Goal: Task Accomplishment & Management: Use online tool/utility

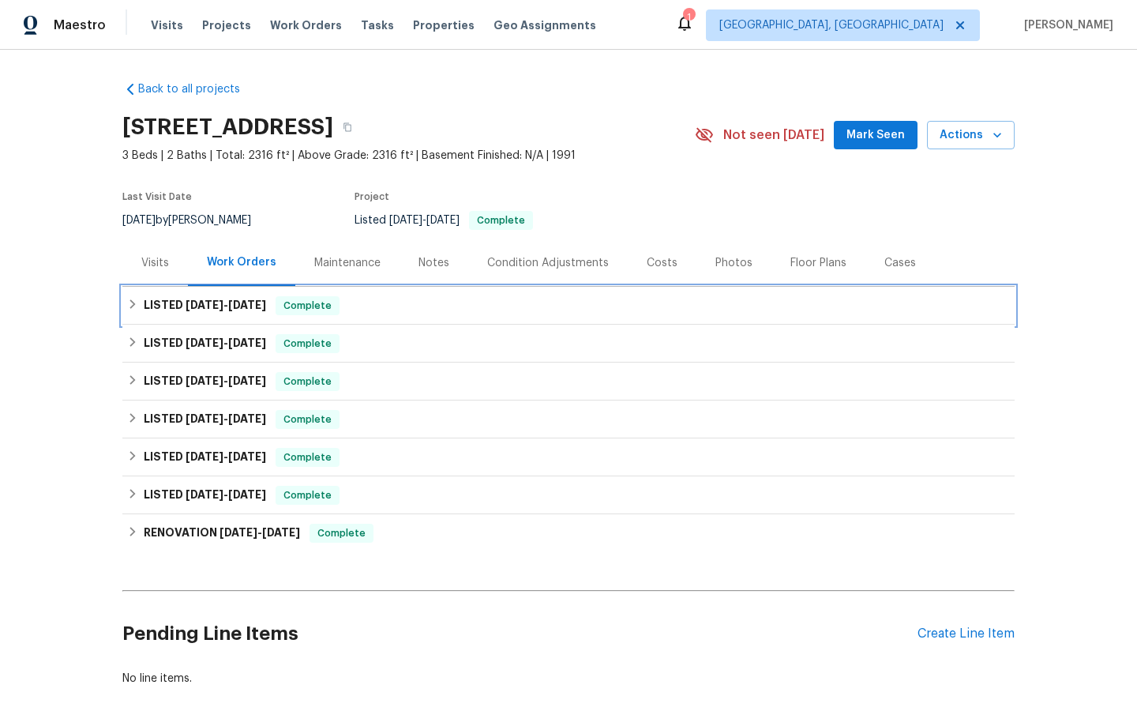
click at [317, 309] on span "Complete" at bounding box center [307, 306] width 61 height 16
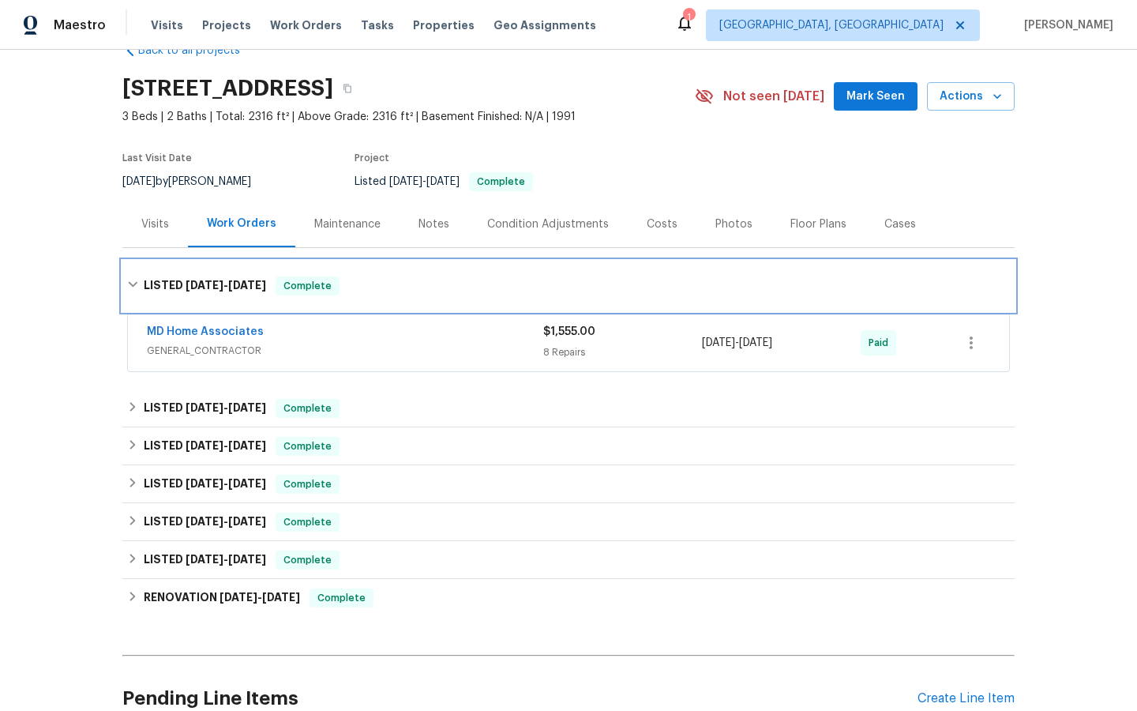
scroll to position [47, 0]
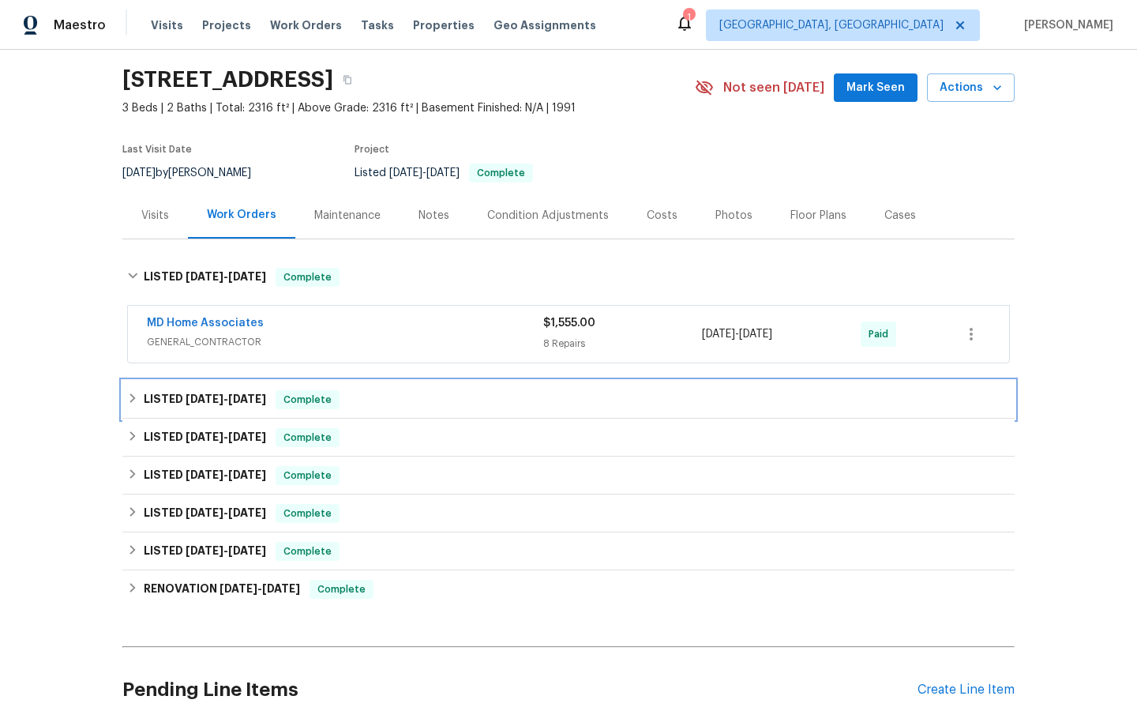
click at [306, 397] on span "Complete" at bounding box center [307, 400] width 61 height 16
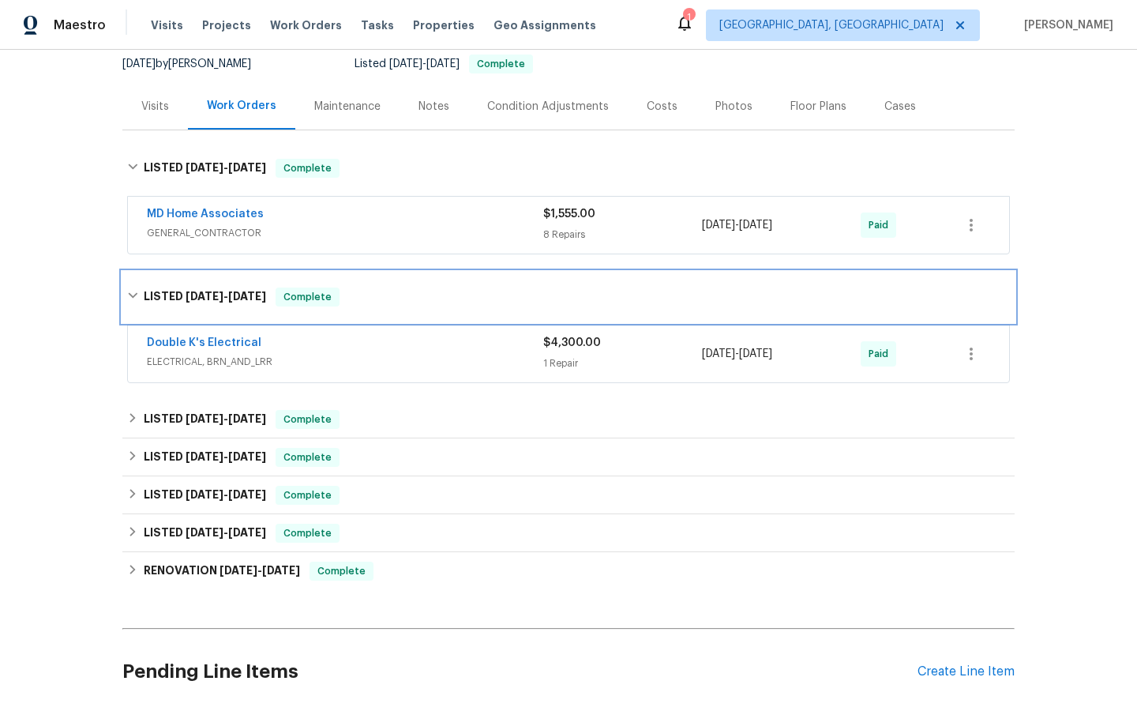
scroll to position [163, 0]
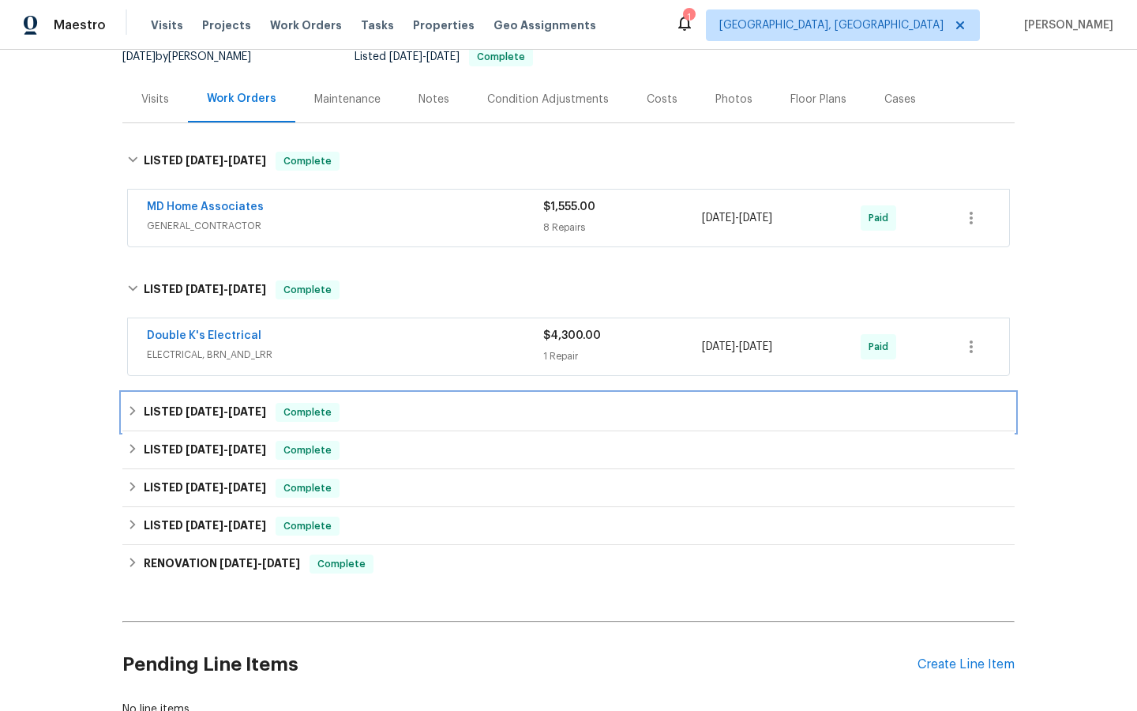
click at [307, 412] on span "Complete" at bounding box center [307, 412] width 61 height 16
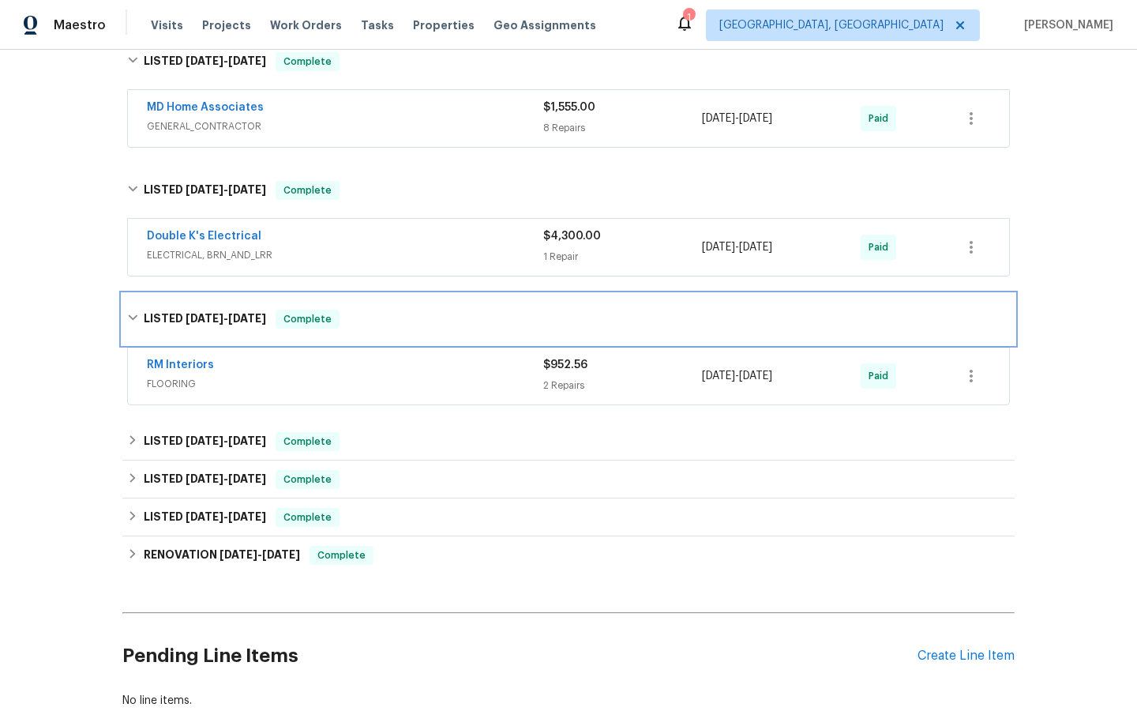
scroll to position [275, 0]
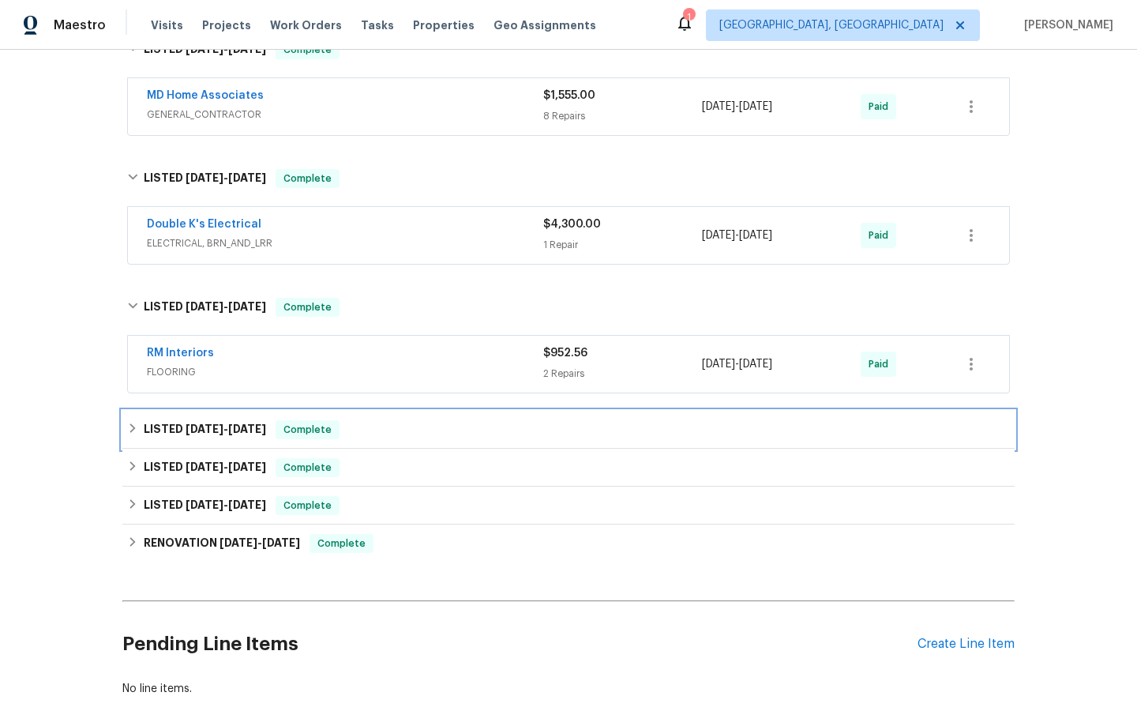
click at [321, 432] on span "Complete" at bounding box center [307, 430] width 61 height 16
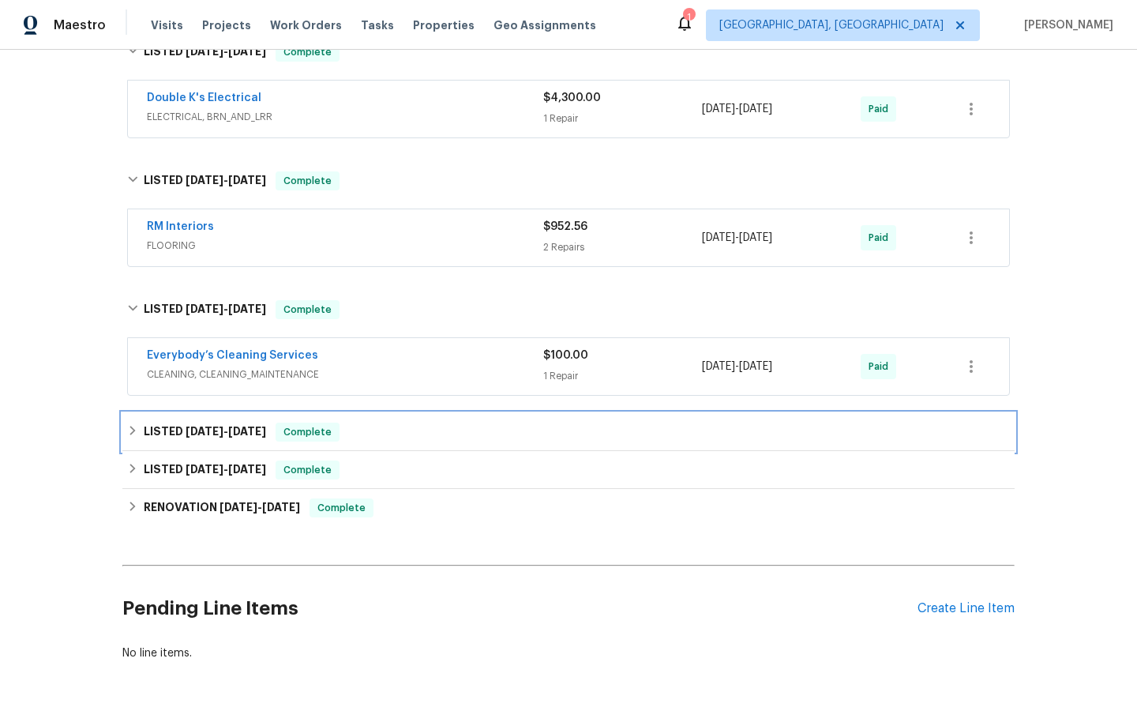
click at [321, 432] on span "Complete" at bounding box center [307, 432] width 61 height 16
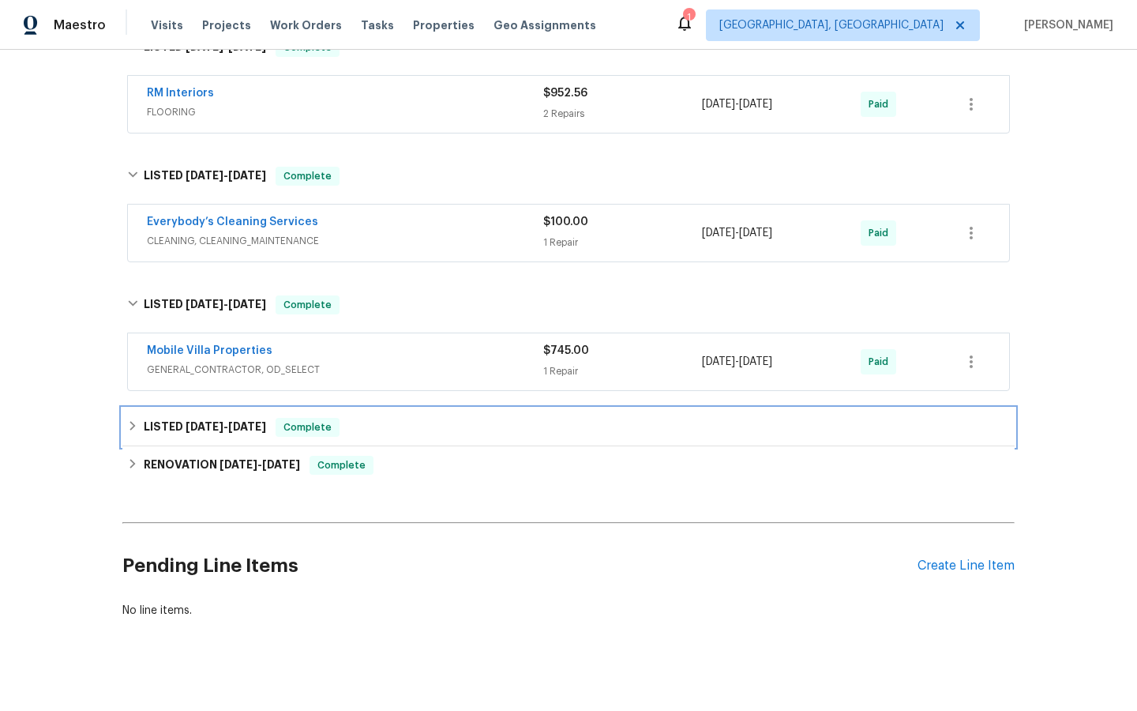
click at [318, 422] on span "Complete" at bounding box center [307, 427] width 61 height 16
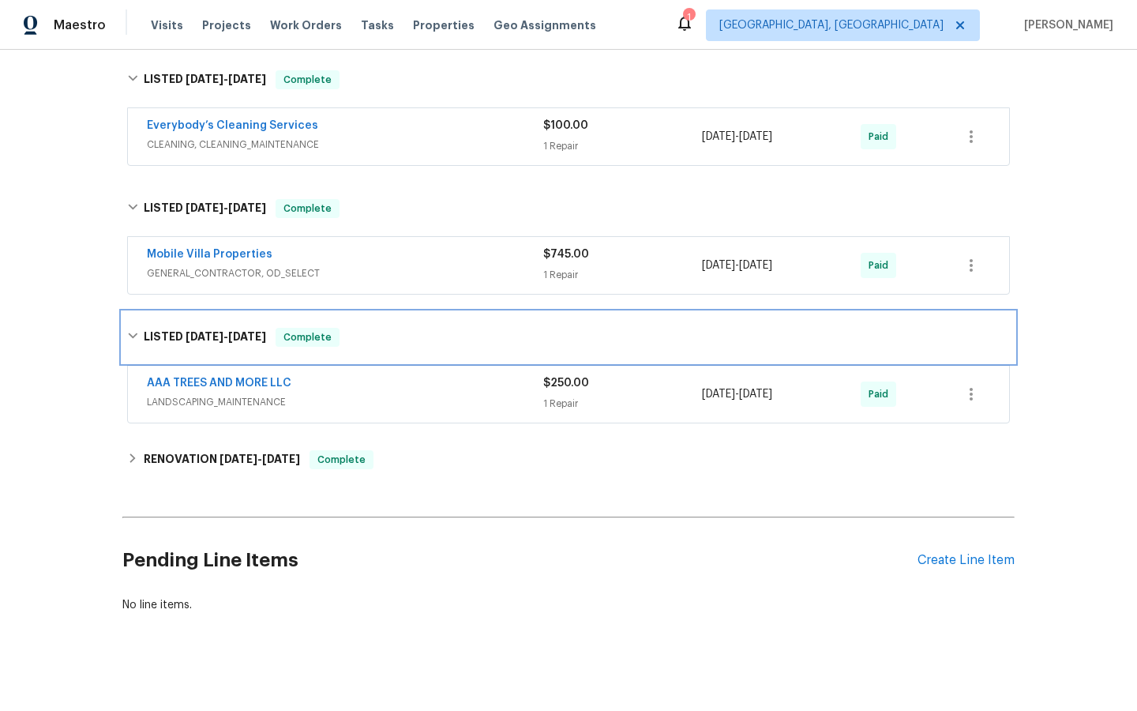
scroll to position [640, 0]
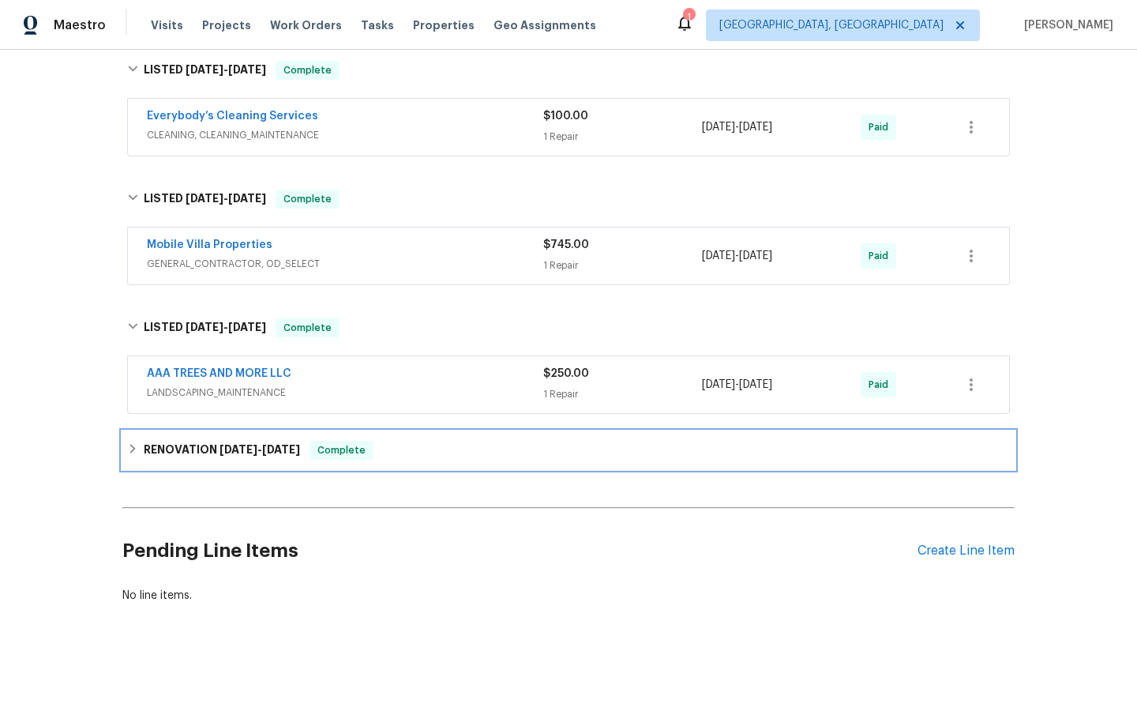
click at [332, 446] on span "Complete" at bounding box center [341, 450] width 61 height 16
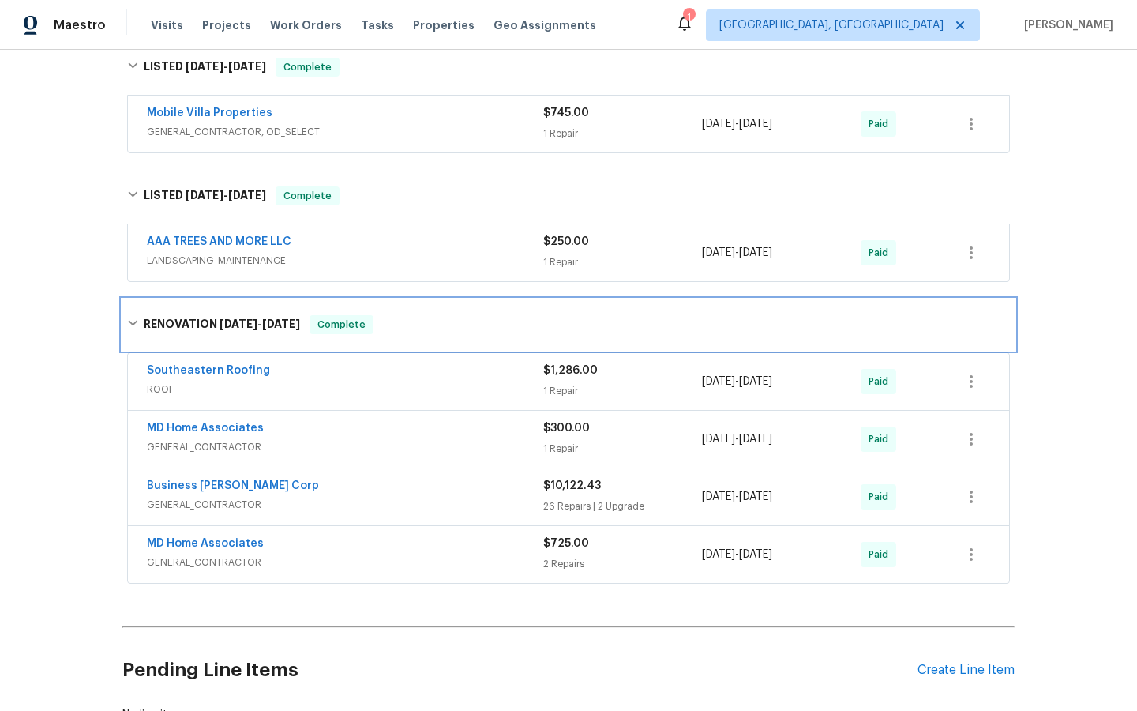
scroll to position [789, 0]
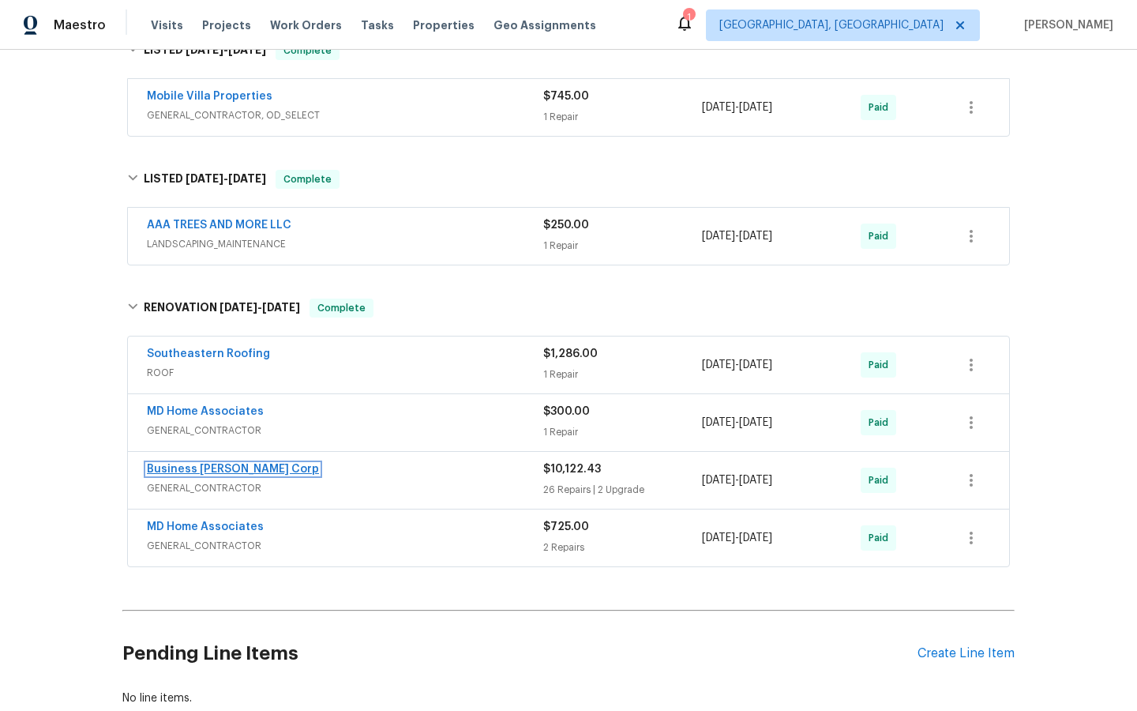
click at [201, 469] on link "Business [PERSON_NAME] Corp" at bounding box center [233, 468] width 172 height 11
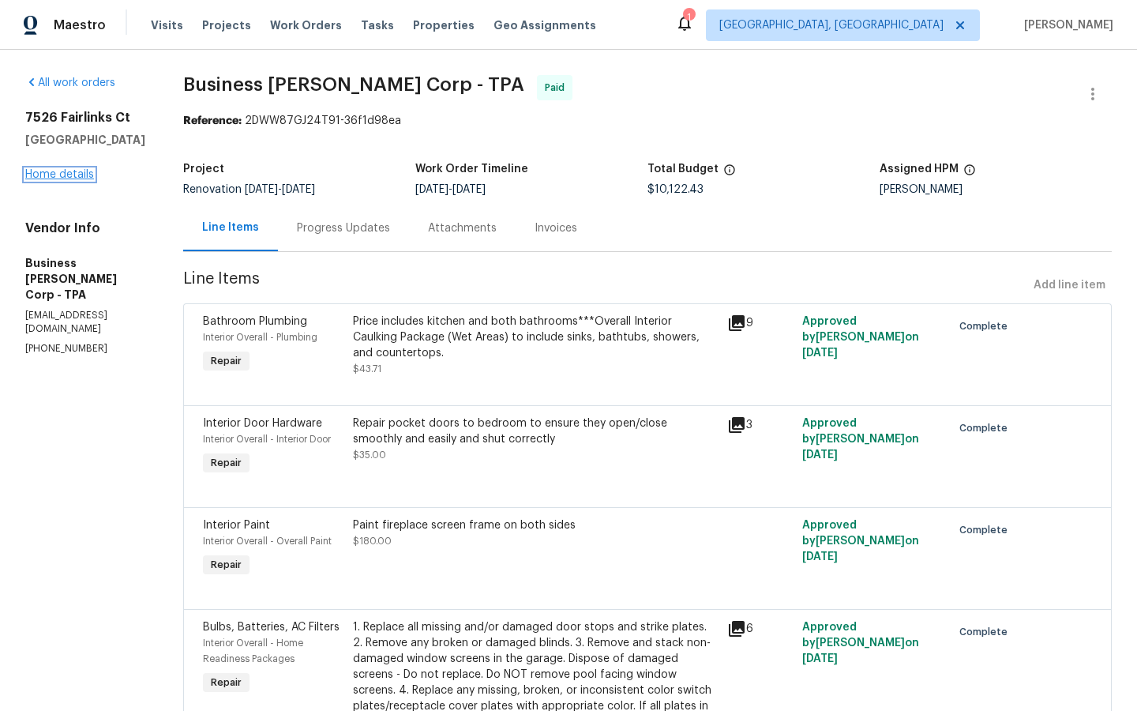
click at [44, 176] on link "Home details" at bounding box center [59, 174] width 69 height 11
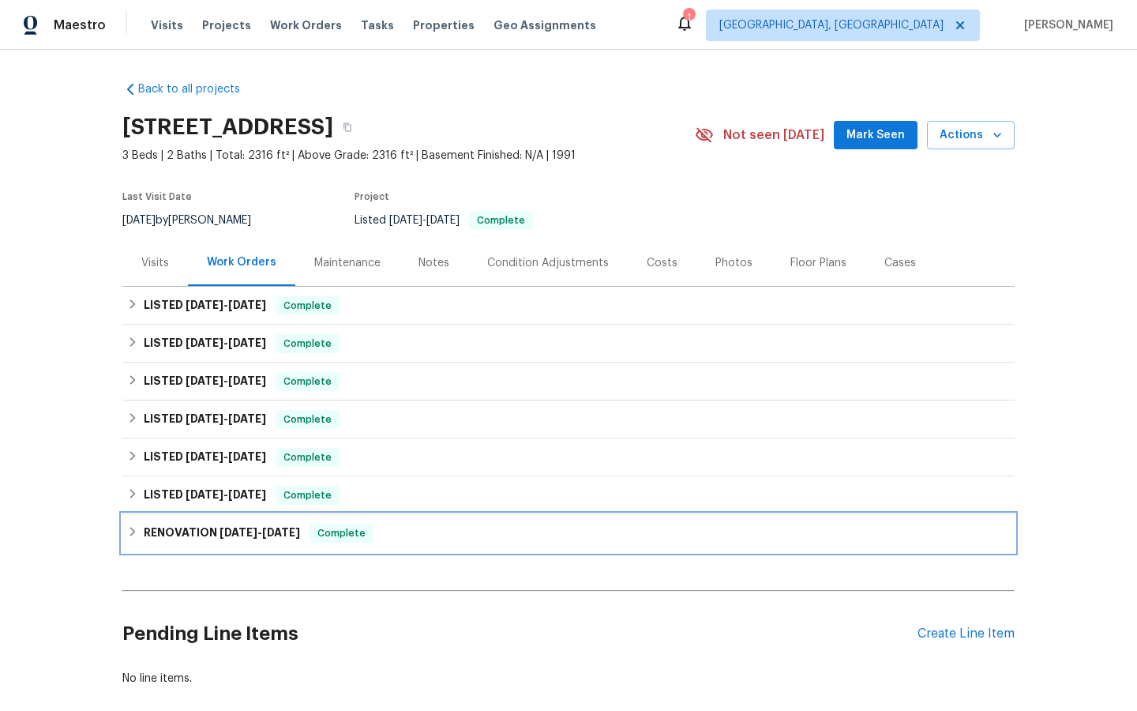
click at [352, 535] on span "Complete" at bounding box center [341, 533] width 61 height 16
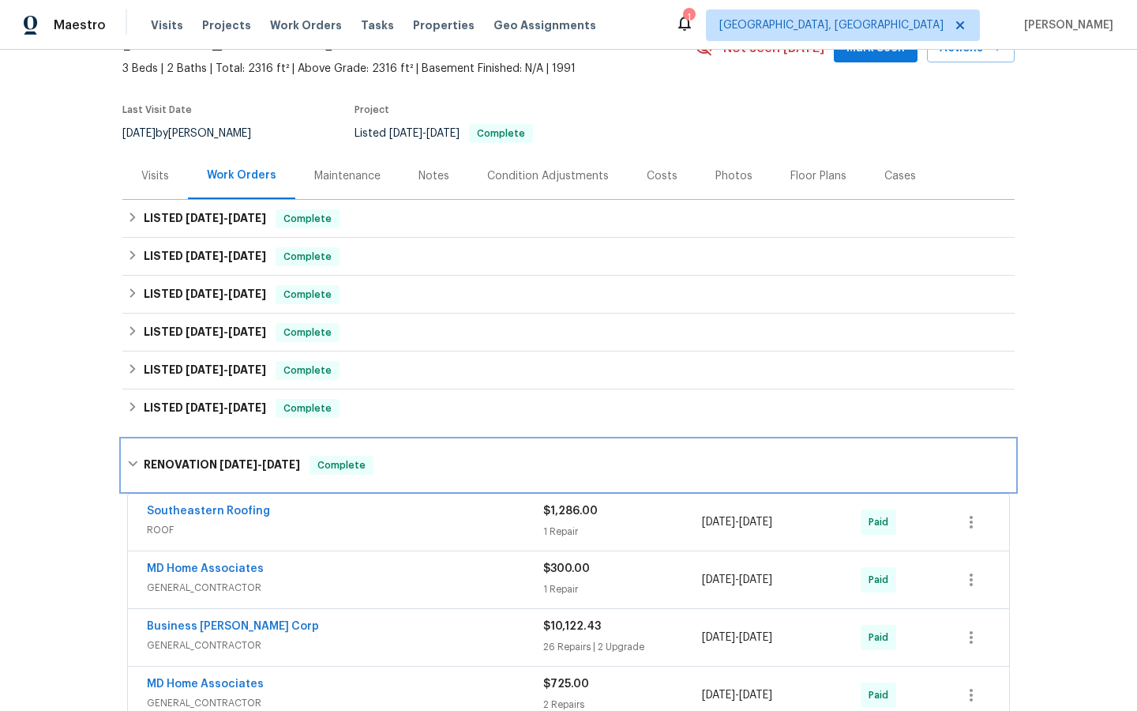
scroll to position [98, 0]
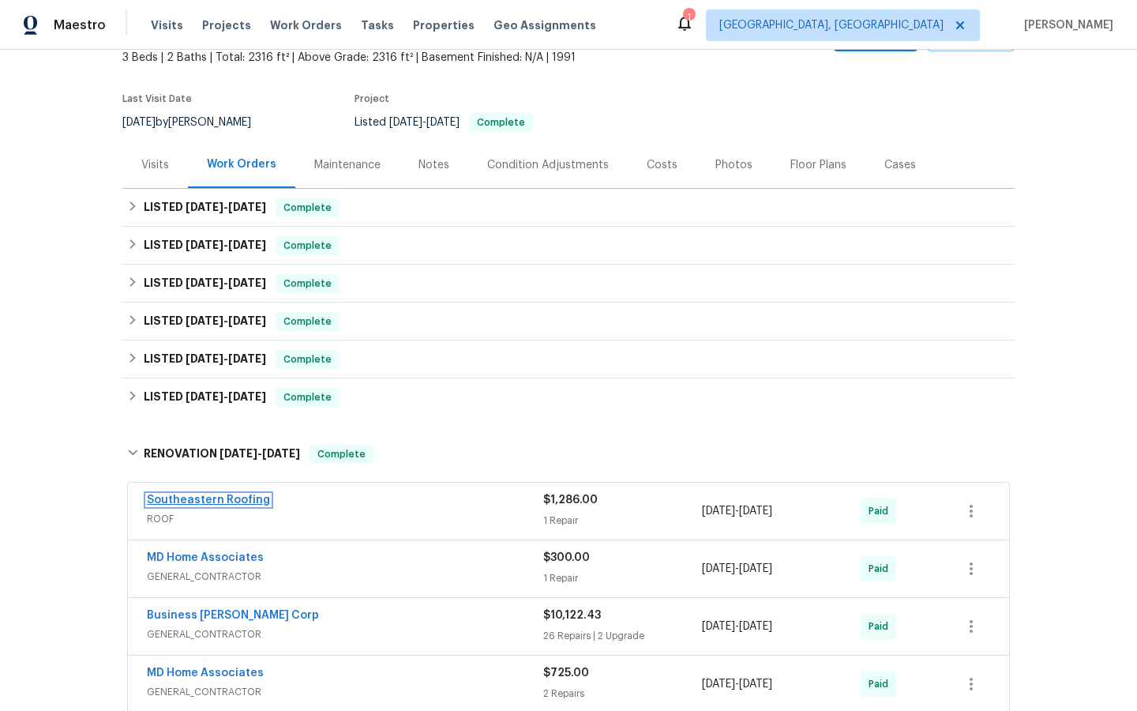
click at [211, 495] on link "Southeastern Roofing" at bounding box center [208, 499] width 123 height 11
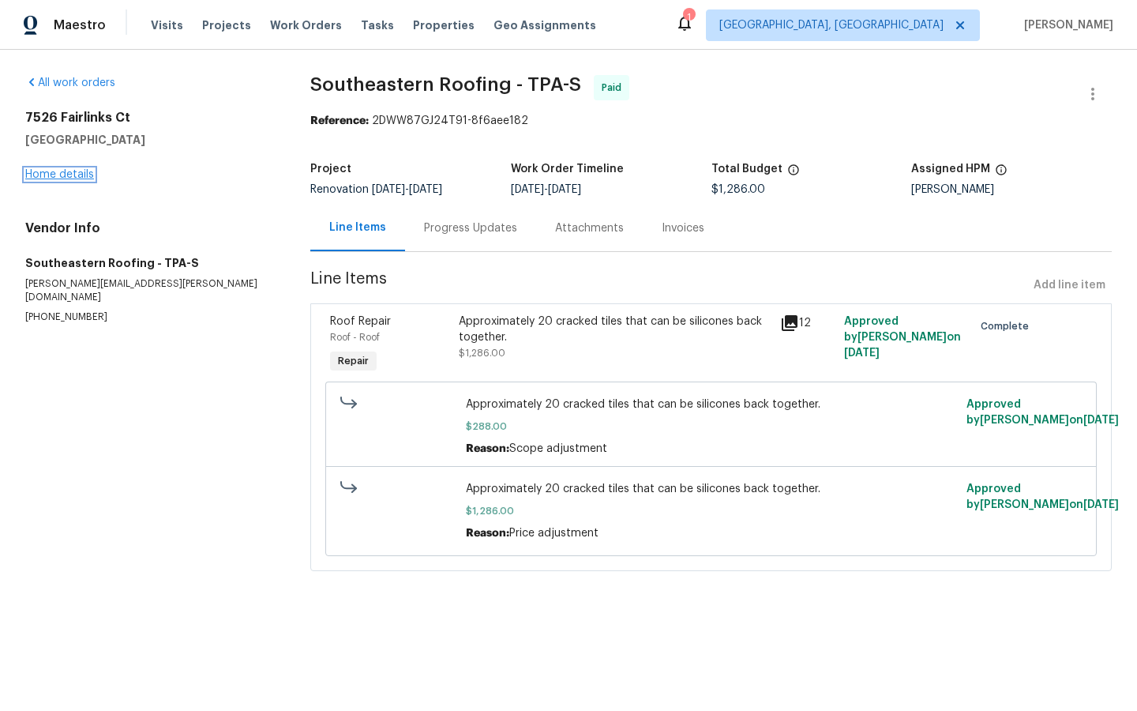
click at [57, 176] on link "Home details" at bounding box center [59, 174] width 69 height 11
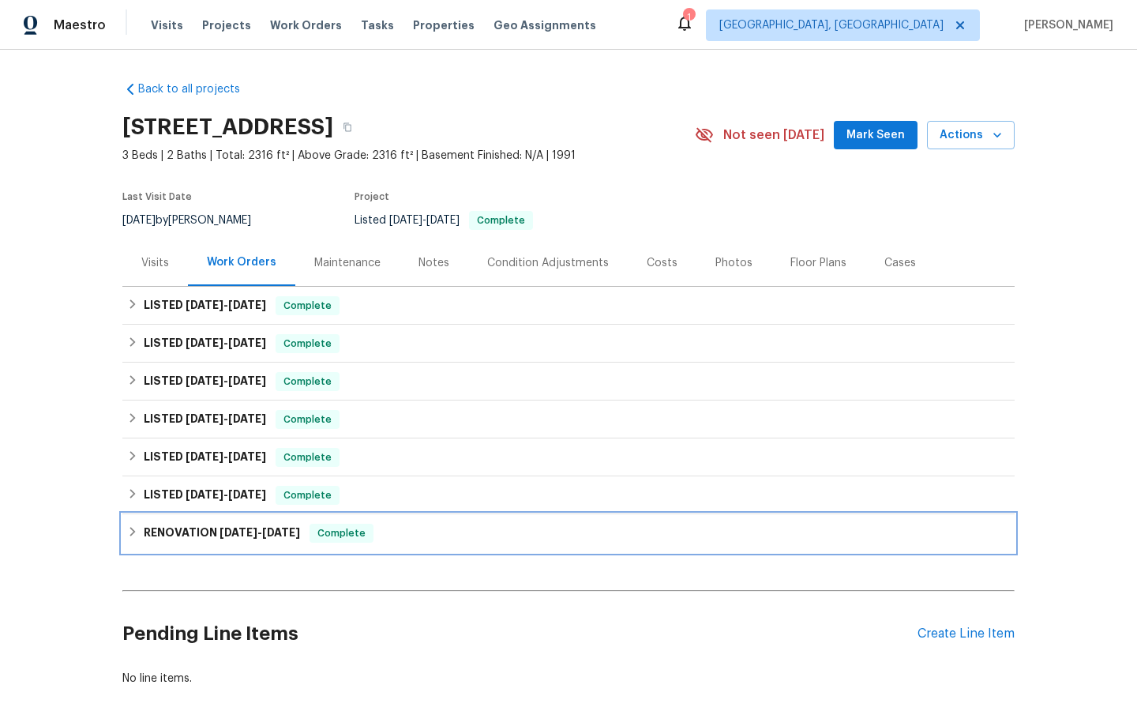
click at [355, 534] on span "Complete" at bounding box center [341, 533] width 61 height 16
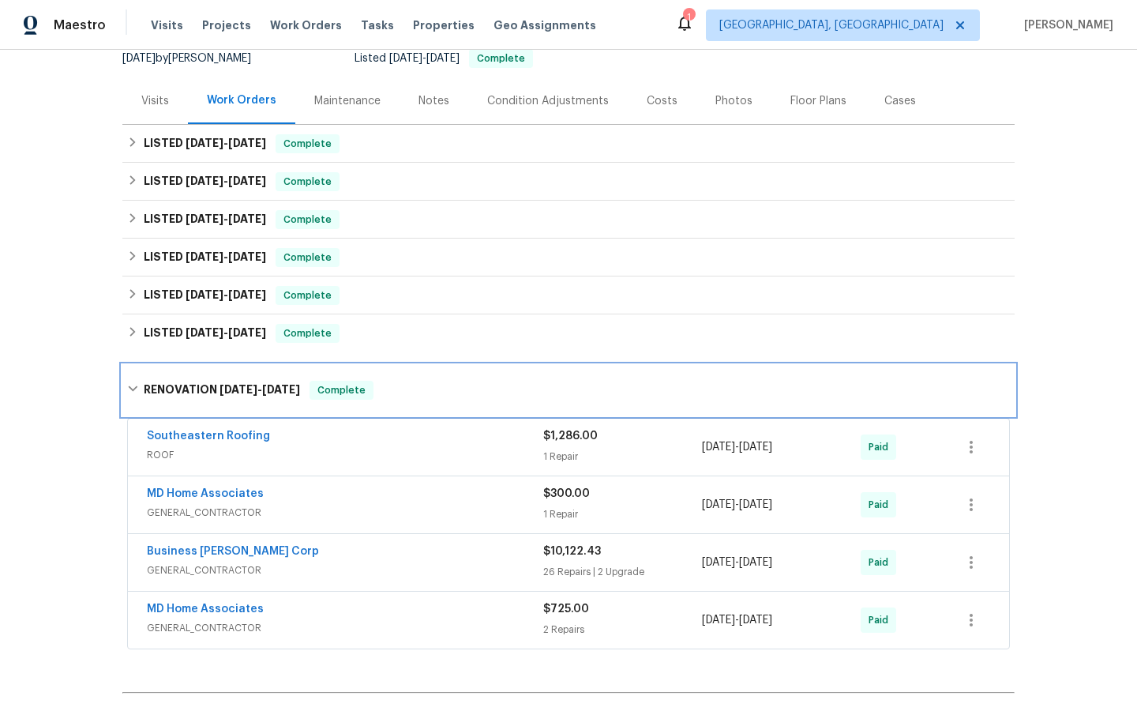
scroll to position [164, 0]
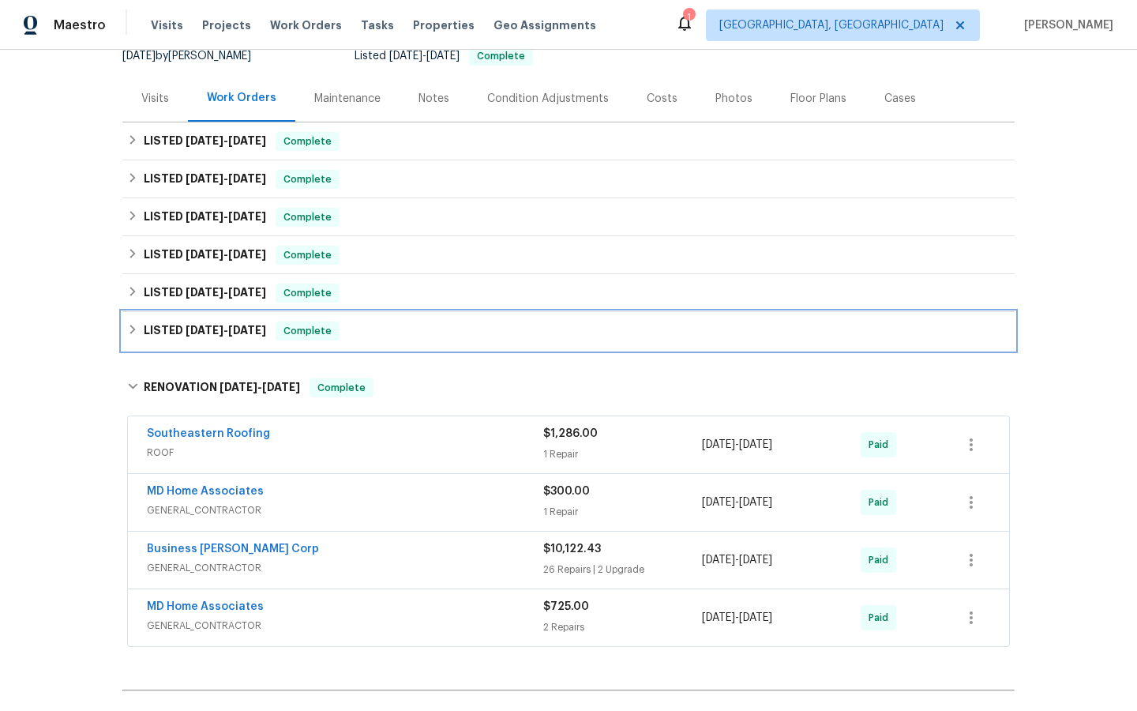
click at [304, 326] on span "Complete" at bounding box center [307, 331] width 61 height 16
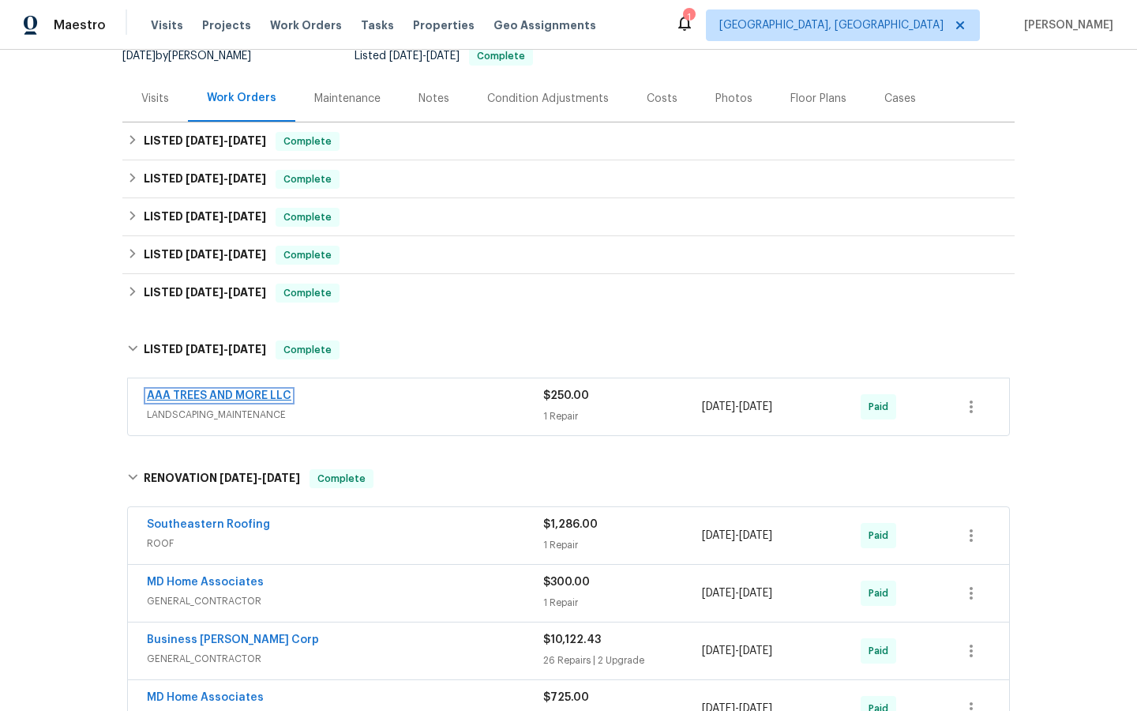
click at [240, 394] on link "AAA TREES AND MORE LLC" at bounding box center [219, 395] width 144 height 11
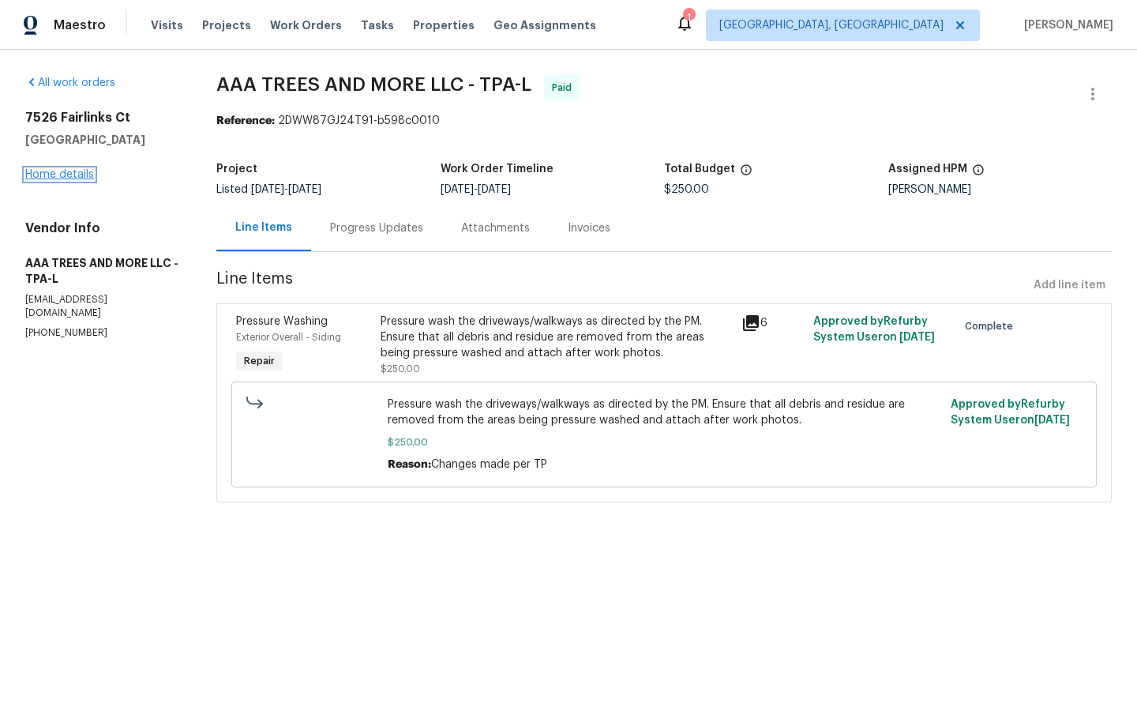
click at [51, 172] on link "Home details" at bounding box center [59, 174] width 69 height 11
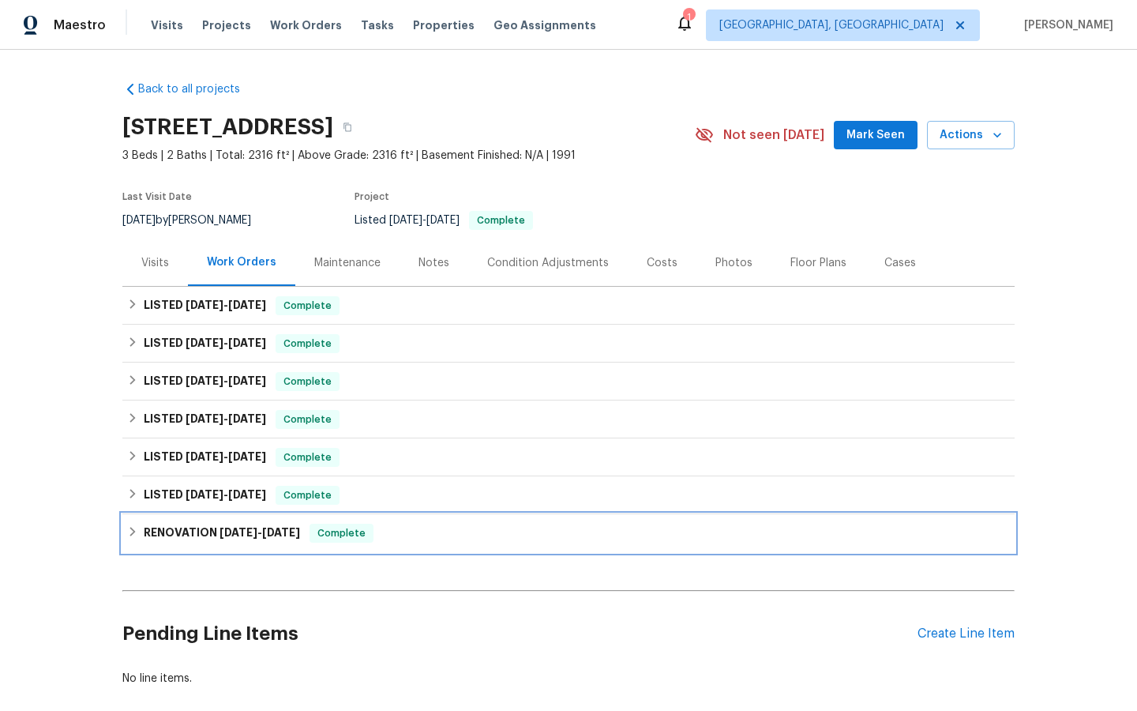
click at [349, 535] on span "Complete" at bounding box center [341, 533] width 61 height 16
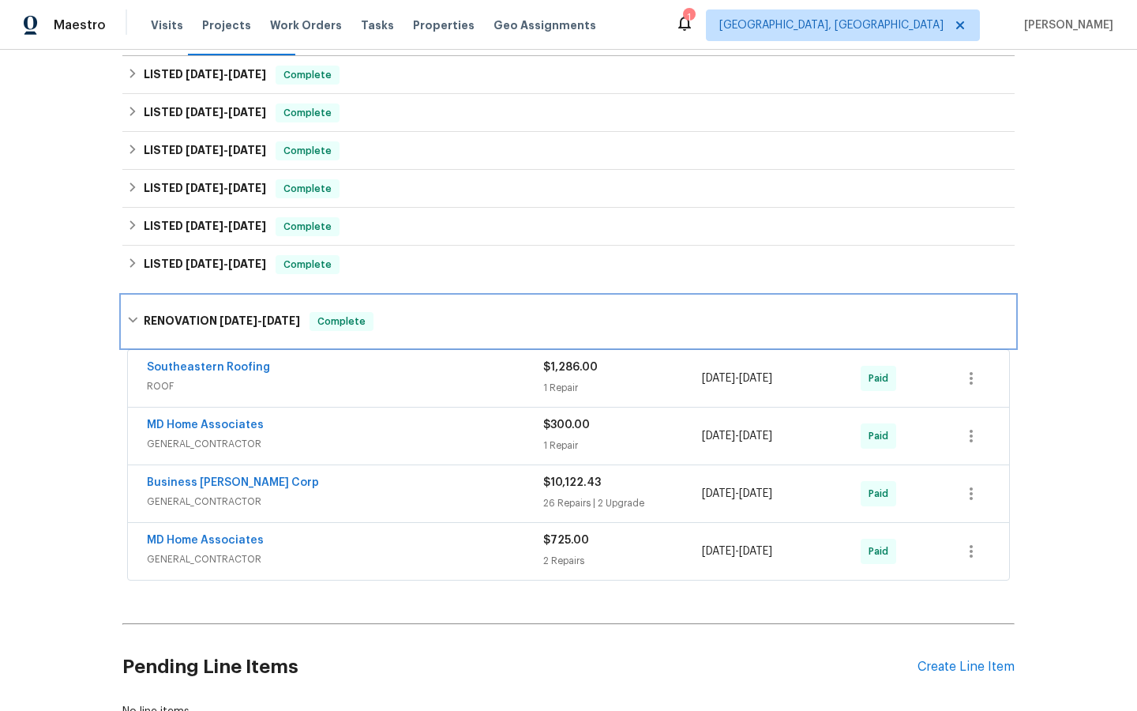
scroll to position [347, 0]
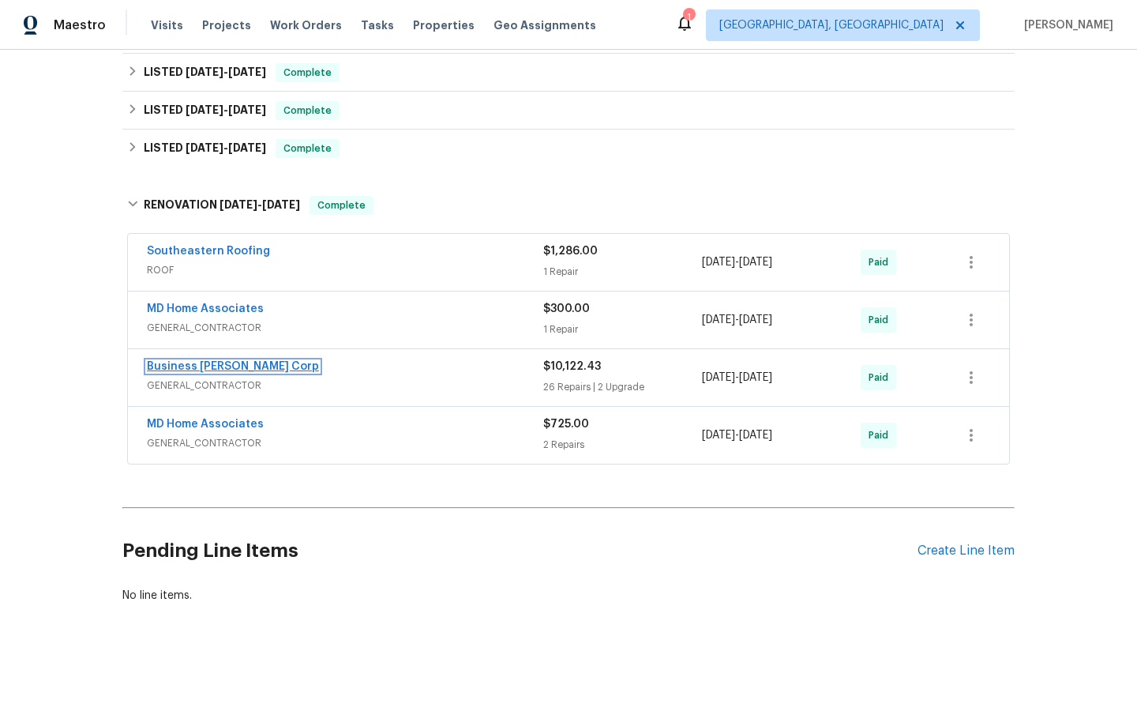
click at [195, 365] on link "Business [PERSON_NAME] Corp" at bounding box center [233, 366] width 172 height 11
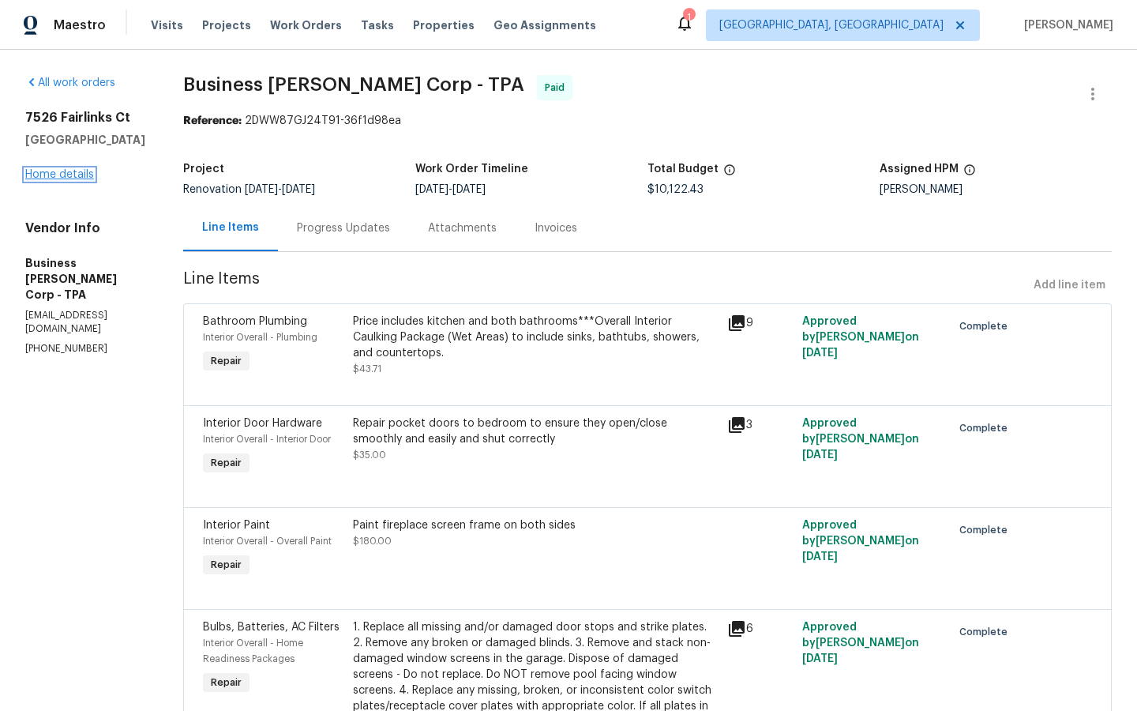
click at [57, 178] on link "Home details" at bounding box center [59, 174] width 69 height 11
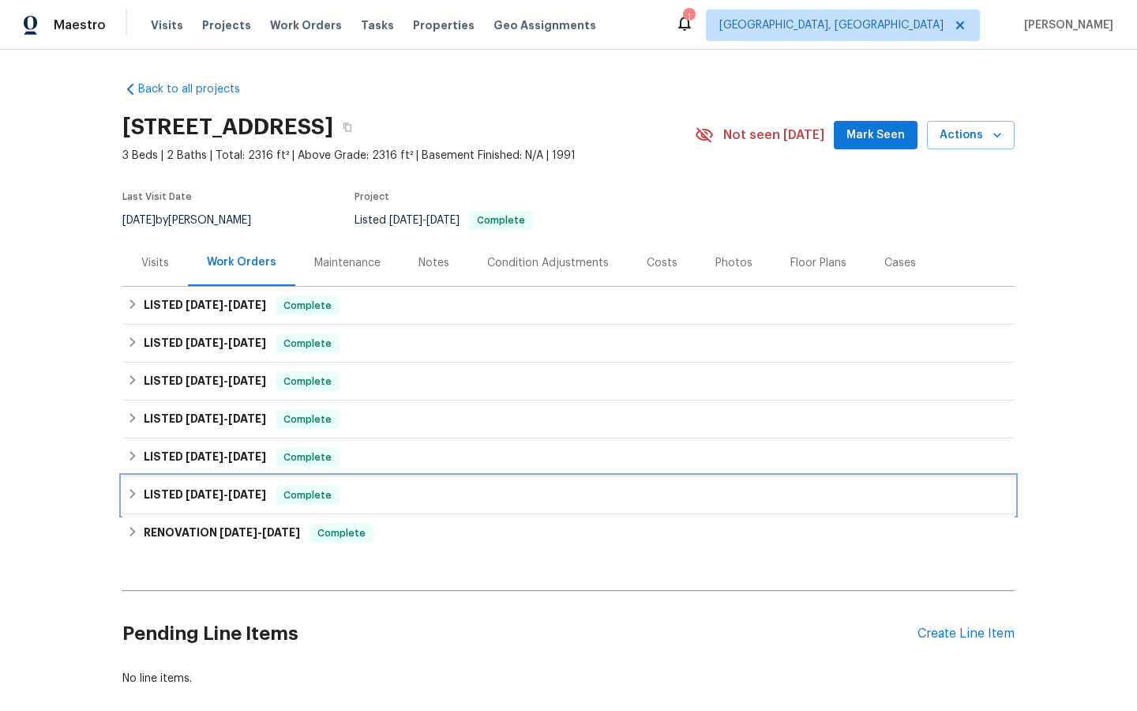
click at [318, 493] on span "Complete" at bounding box center [307, 495] width 61 height 16
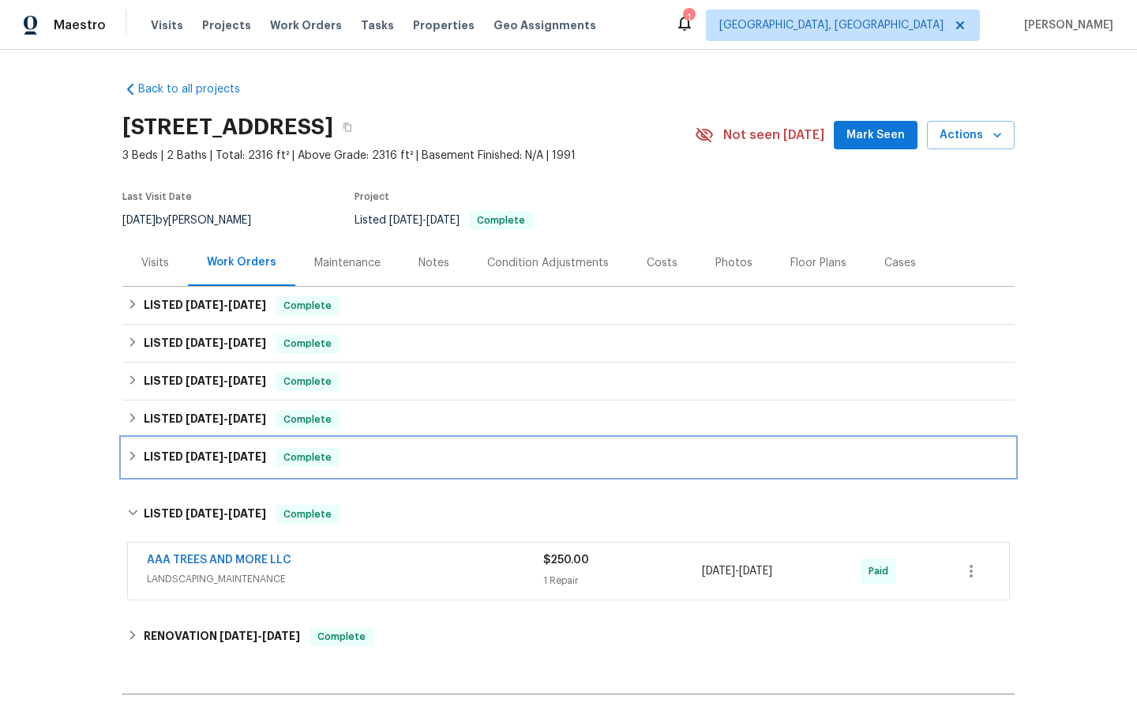
click at [317, 453] on span "Complete" at bounding box center [307, 457] width 61 height 16
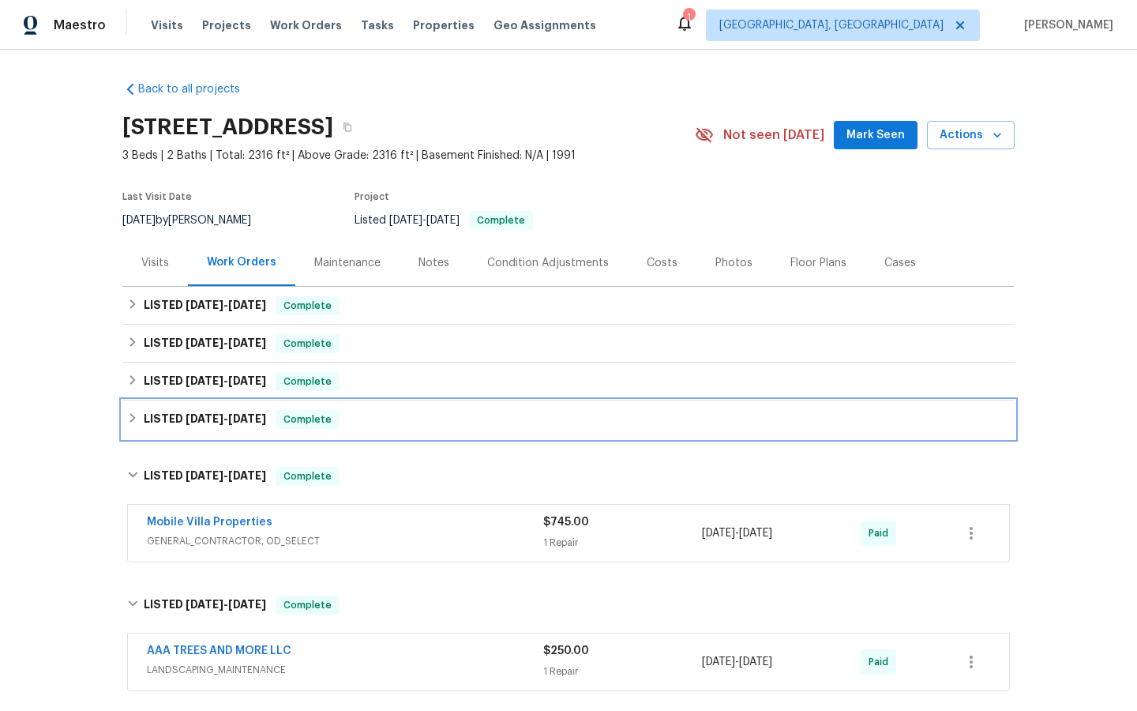
click at [310, 414] on span "Complete" at bounding box center [307, 419] width 61 height 16
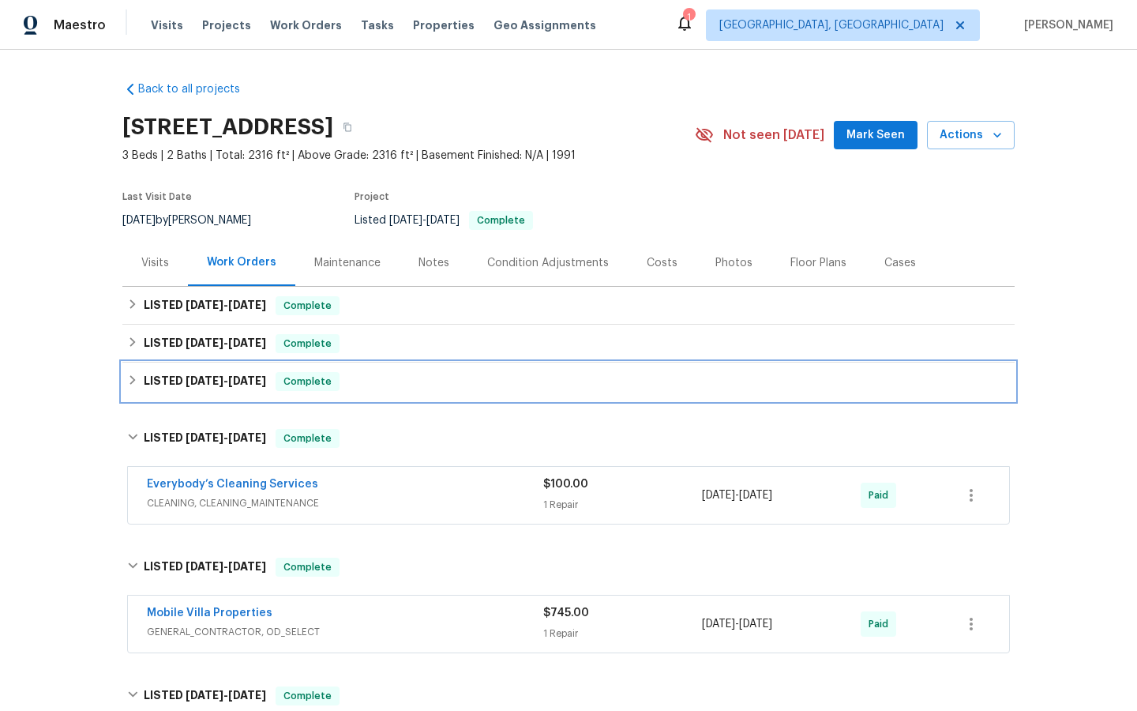
click at [301, 380] on span "Complete" at bounding box center [307, 381] width 61 height 16
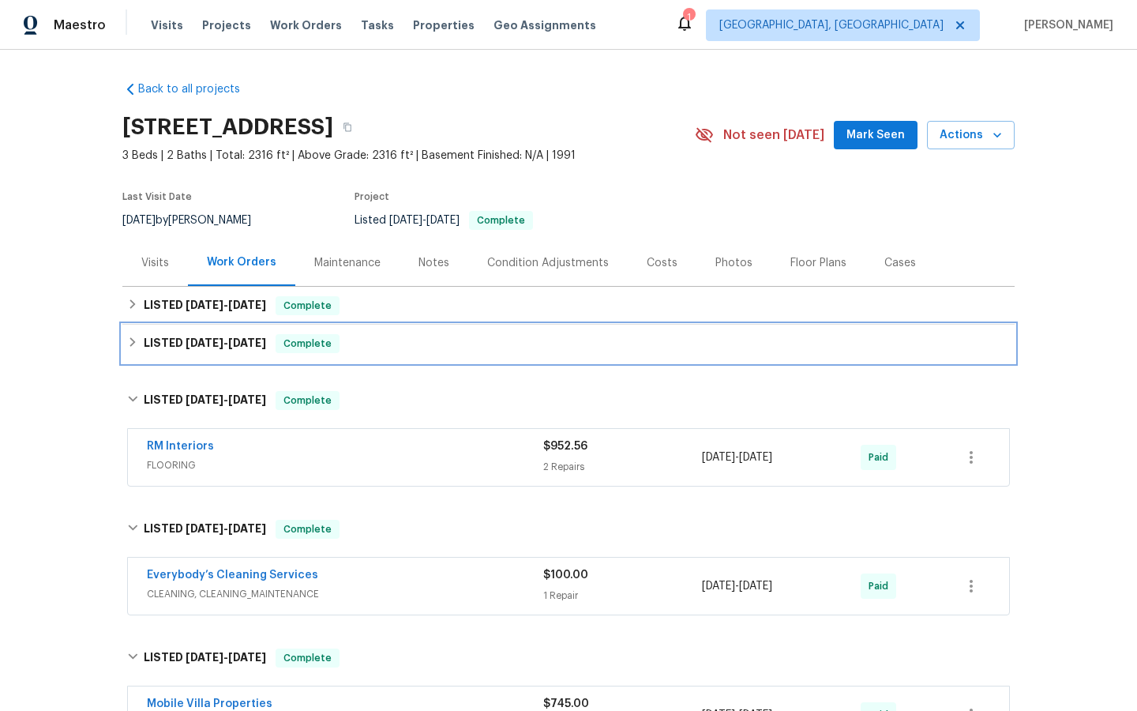
click at [301, 347] on span "Complete" at bounding box center [307, 344] width 61 height 16
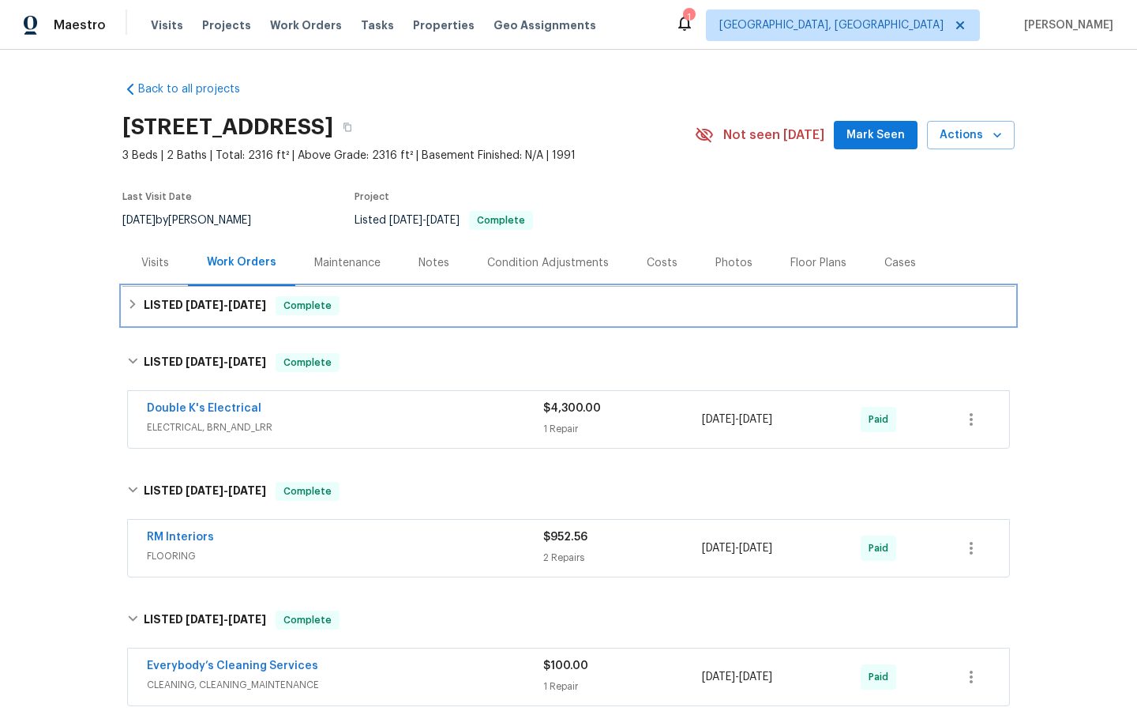
click at [321, 306] on span "Complete" at bounding box center [307, 306] width 61 height 16
